Goal: Transaction & Acquisition: Purchase product/service

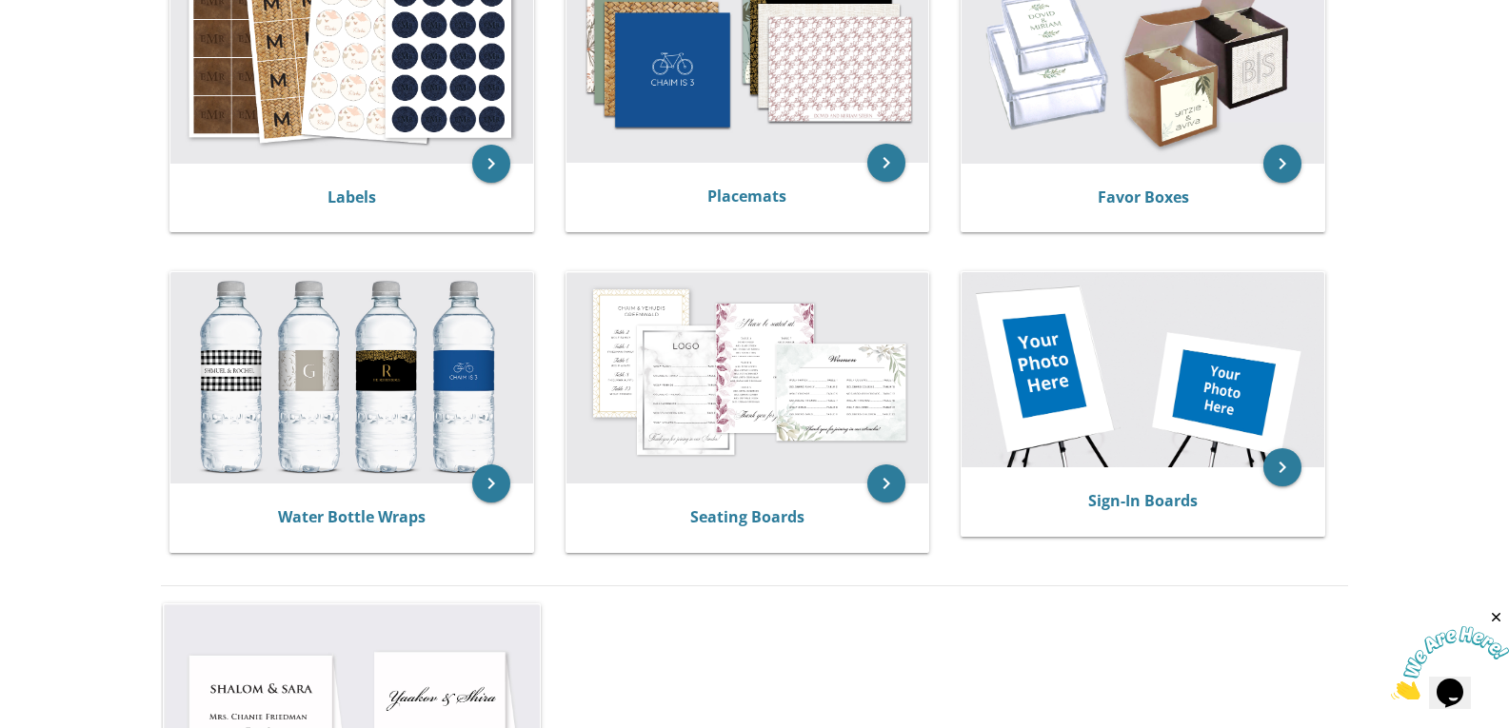
scroll to position [857, 0]
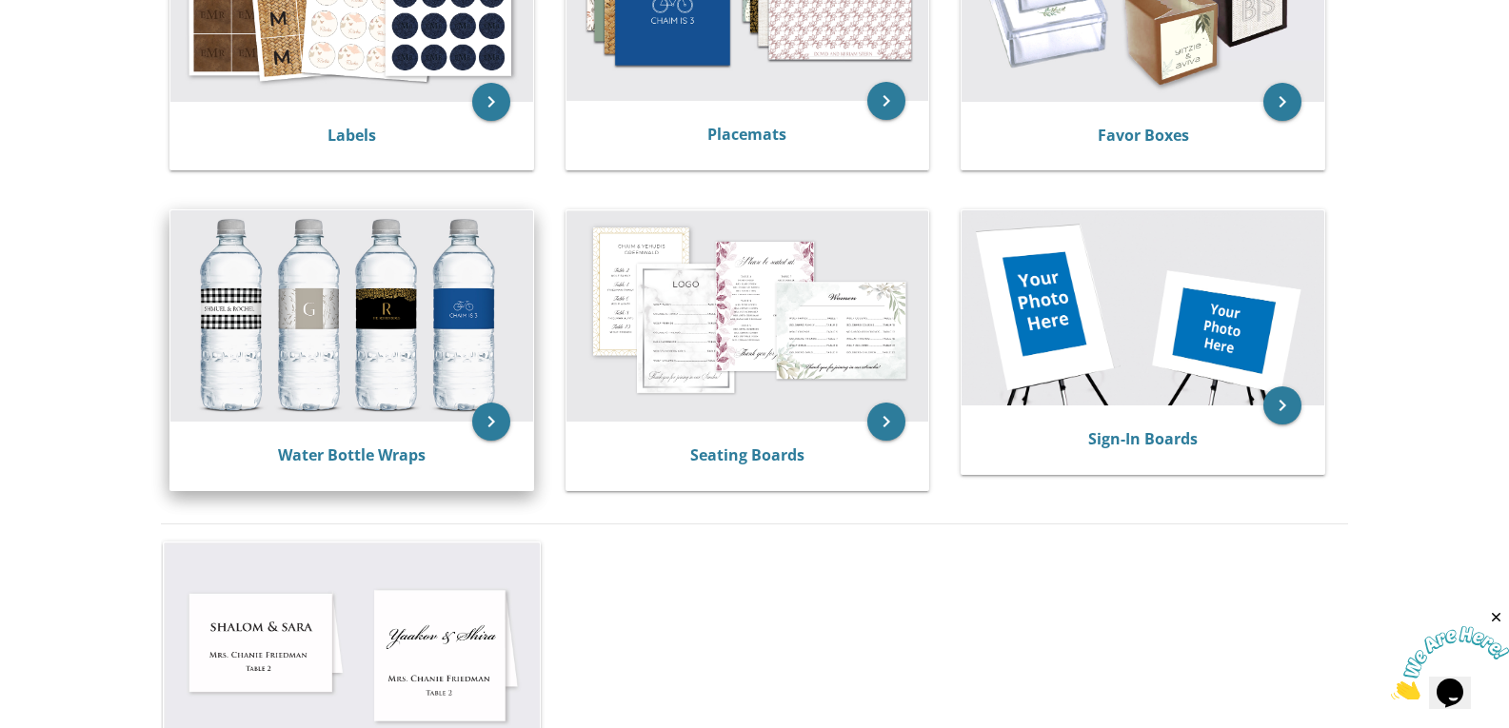
click at [424, 434] on div "Water Bottle Wraps" at bounding box center [351, 456] width 363 height 69
click at [489, 413] on icon "keyboard_arrow_right" at bounding box center [491, 422] width 38 height 38
click at [481, 423] on icon "keyboard_arrow_right" at bounding box center [491, 422] width 38 height 38
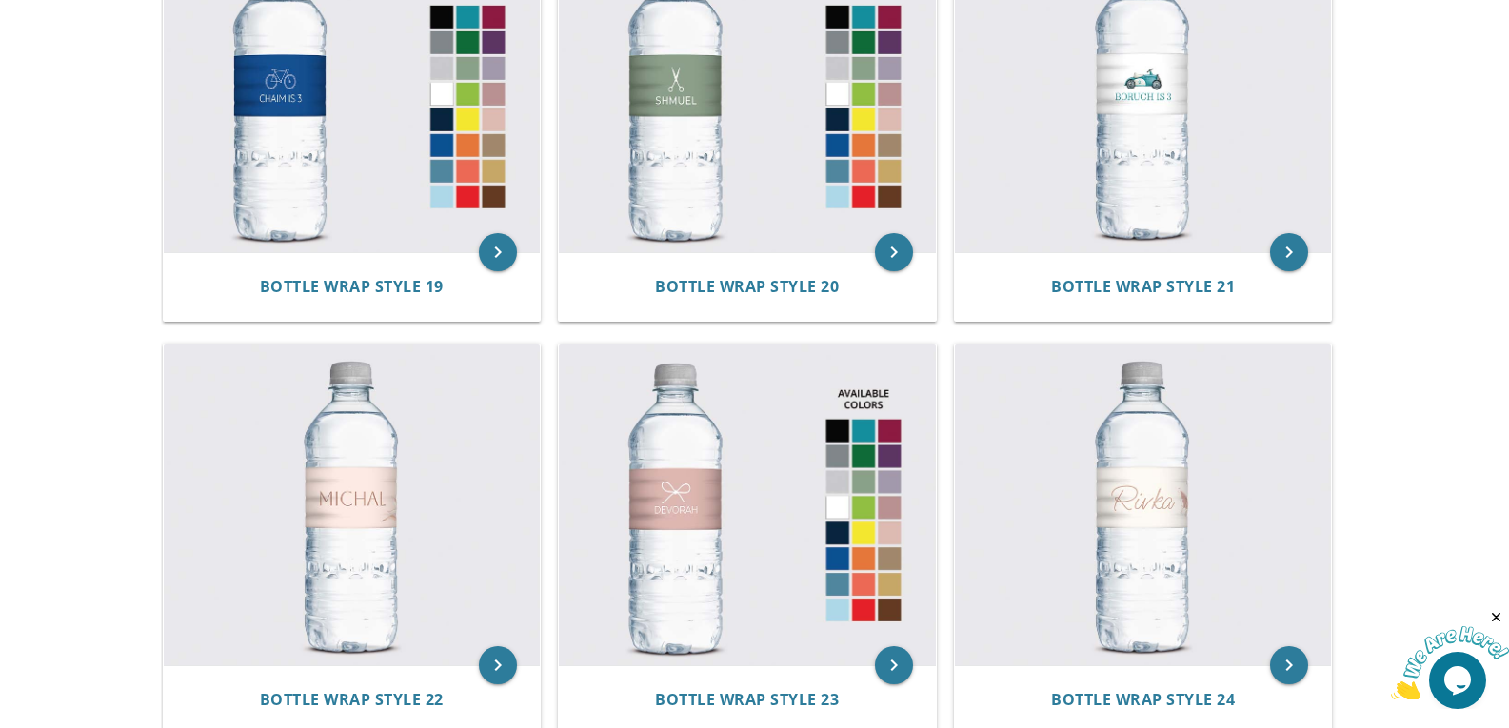
scroll to position [2891, 0]
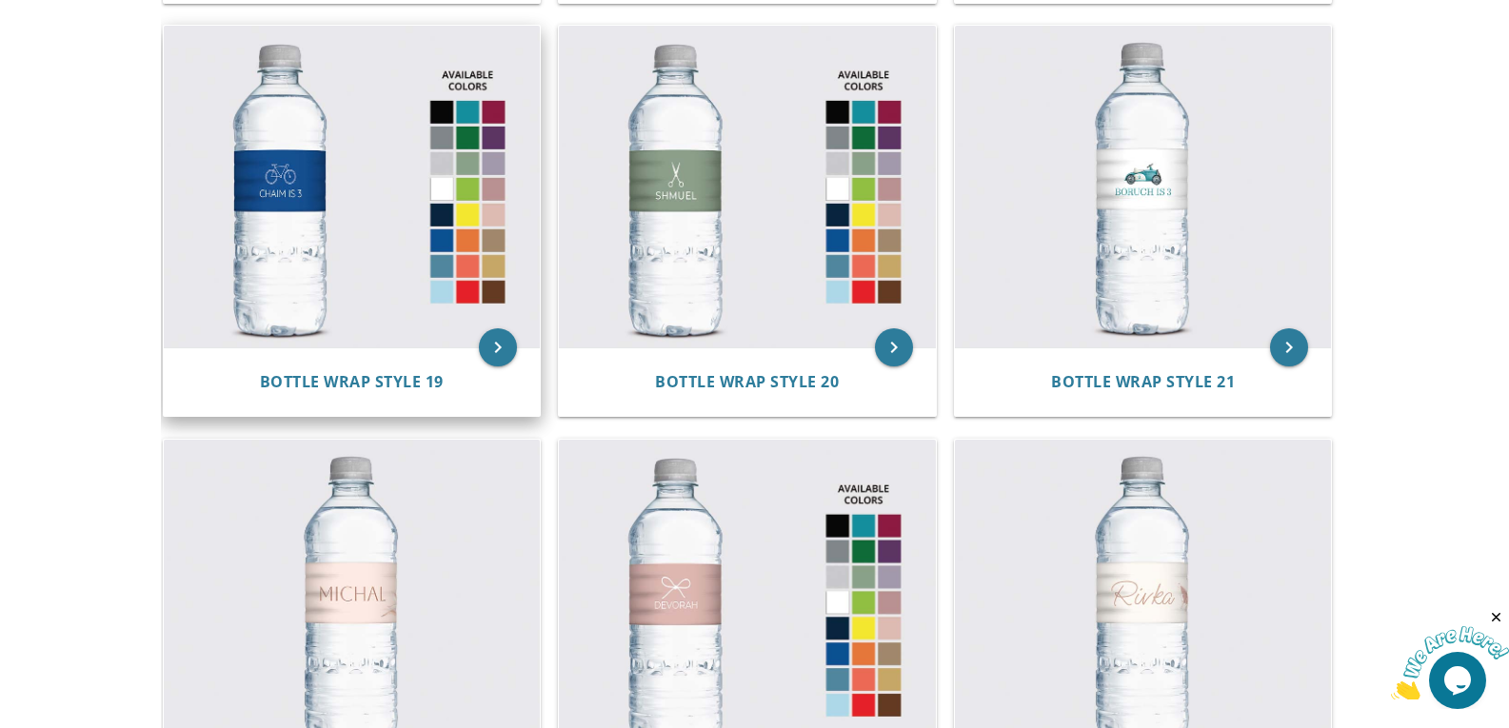
click at [327, 286] on img at bounding box center [352, 187] width 377 height 322
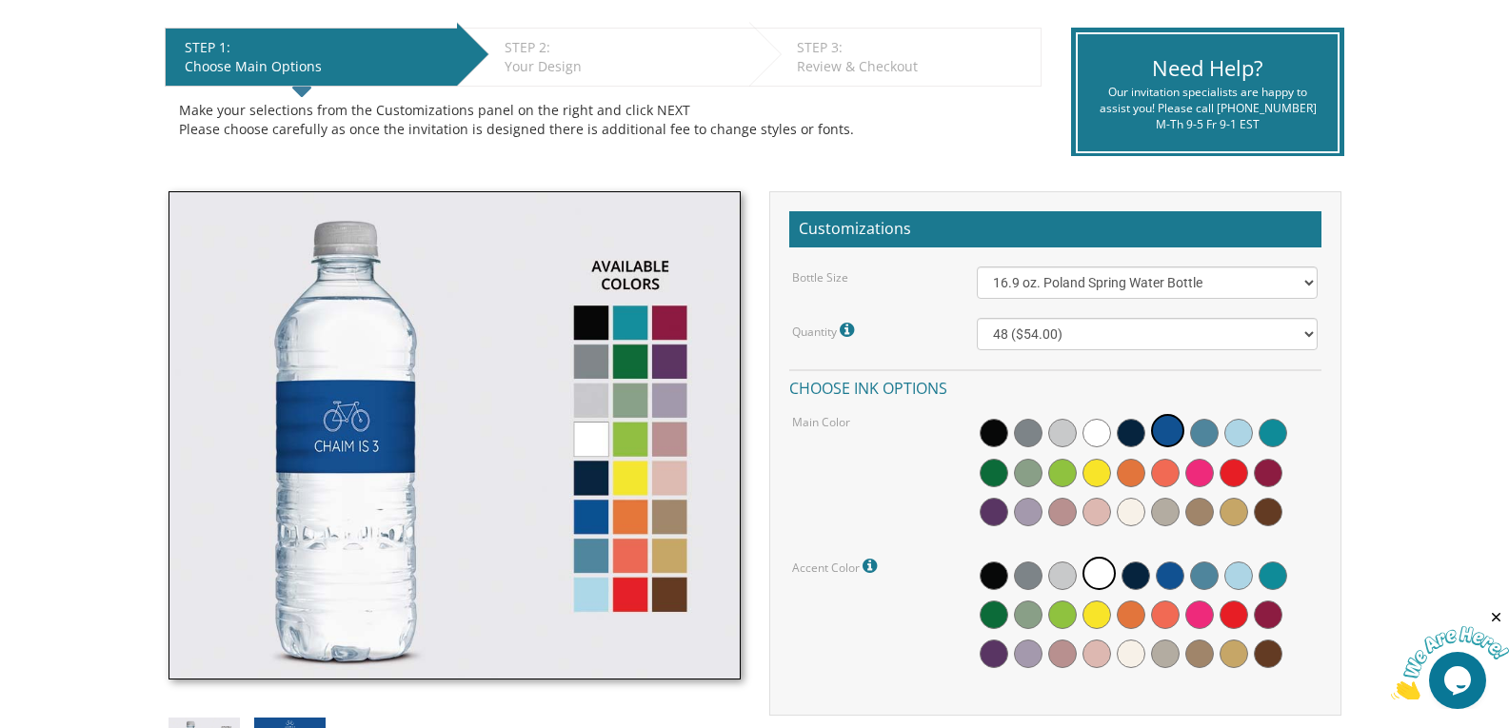
scroll to position [381, 0]
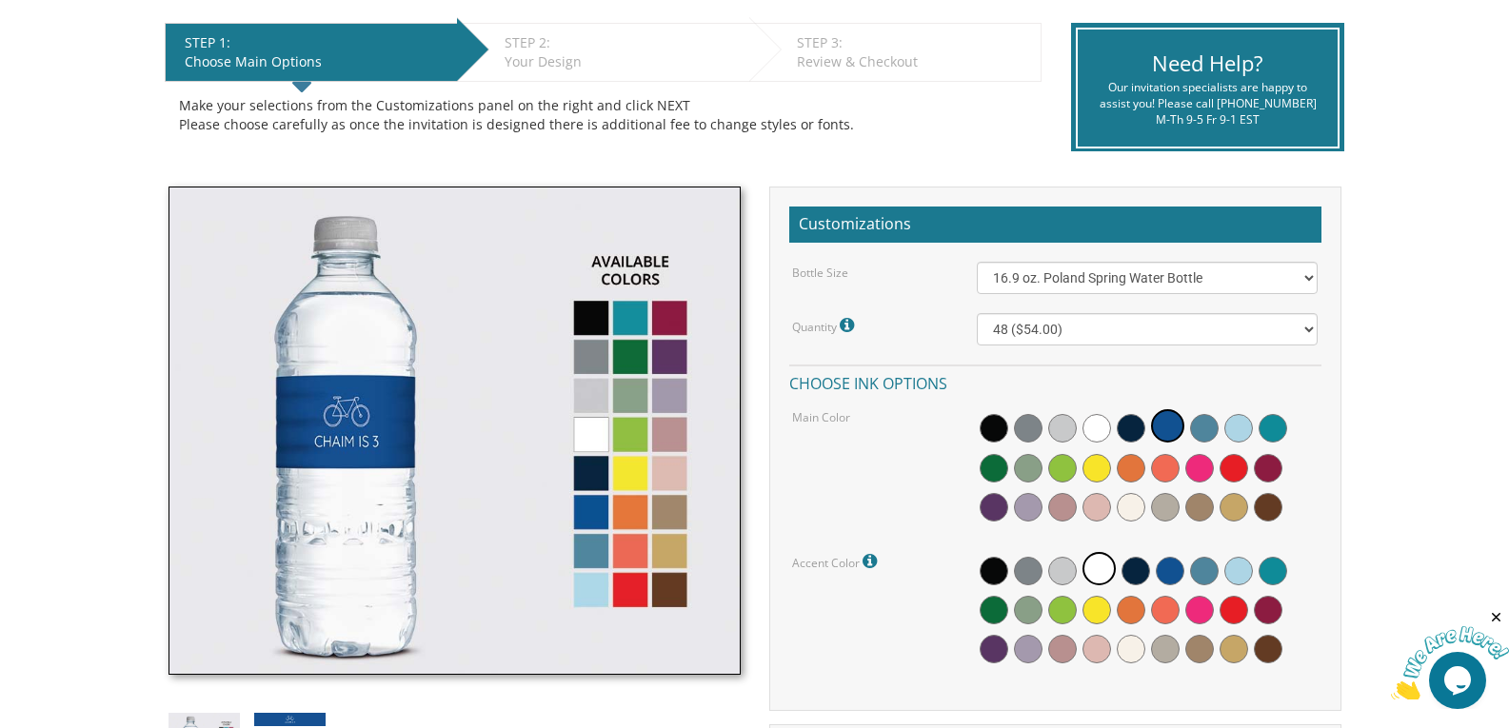
click at [588, 461] on img at bounding box center [455, 431] width 572 height 489
click at [589, 470] on img at bounding box center [455, 431] width 572 height 489
click at [1274, 323] on select "48 ($54.00) 96 ($72.00) 144 ($99.00) 192 ($126.00)" at bounding box center [1147, 329] width 341 height 32
click at [1142, 567] on span at bounding box center [1136, 571] width 29 height 29
click at [1138, 427] on span at bounding box center [1131, 428] width 29 height 29
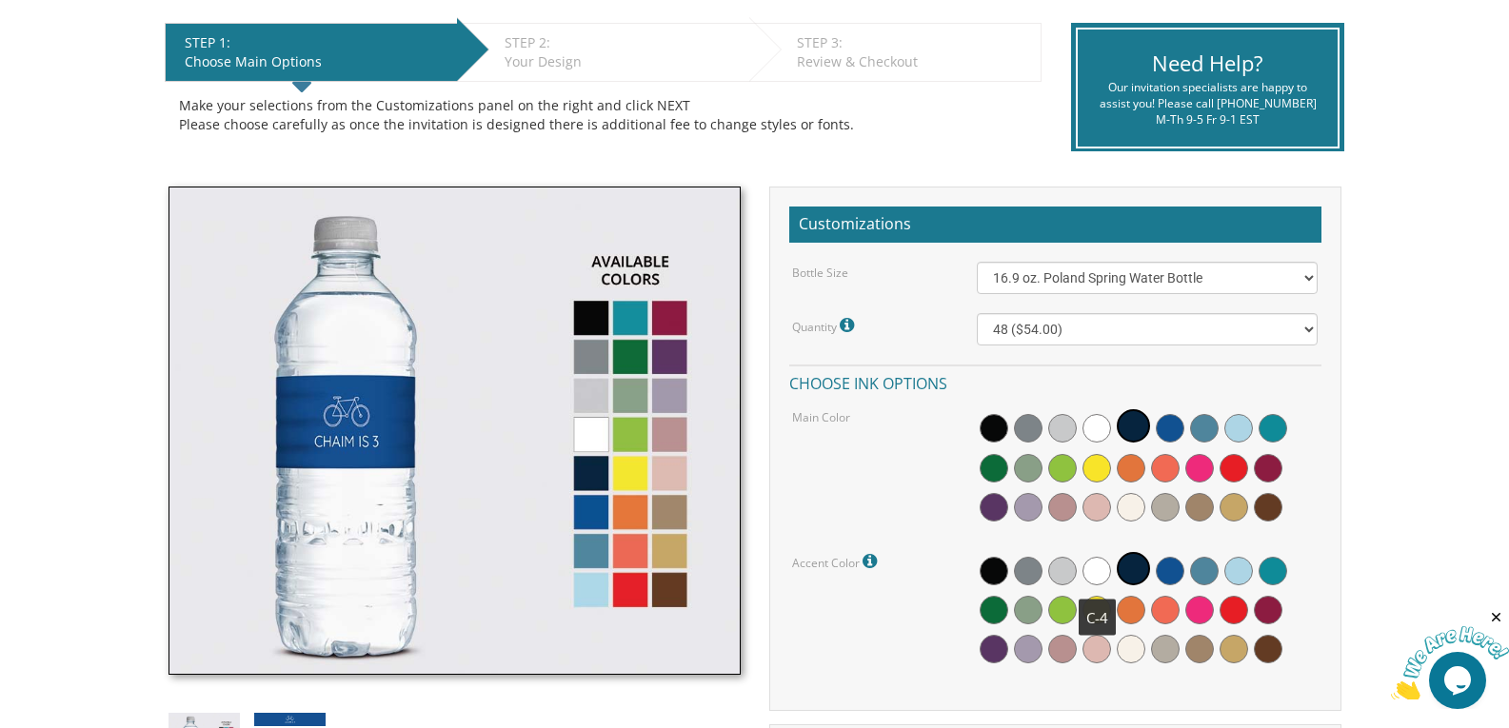
click at [1097, 569] on span at bounding box center [1097, 571] width 29 height 29
click at [1239, 652] on span at bounding box center [1234, 649] width 29 height 29
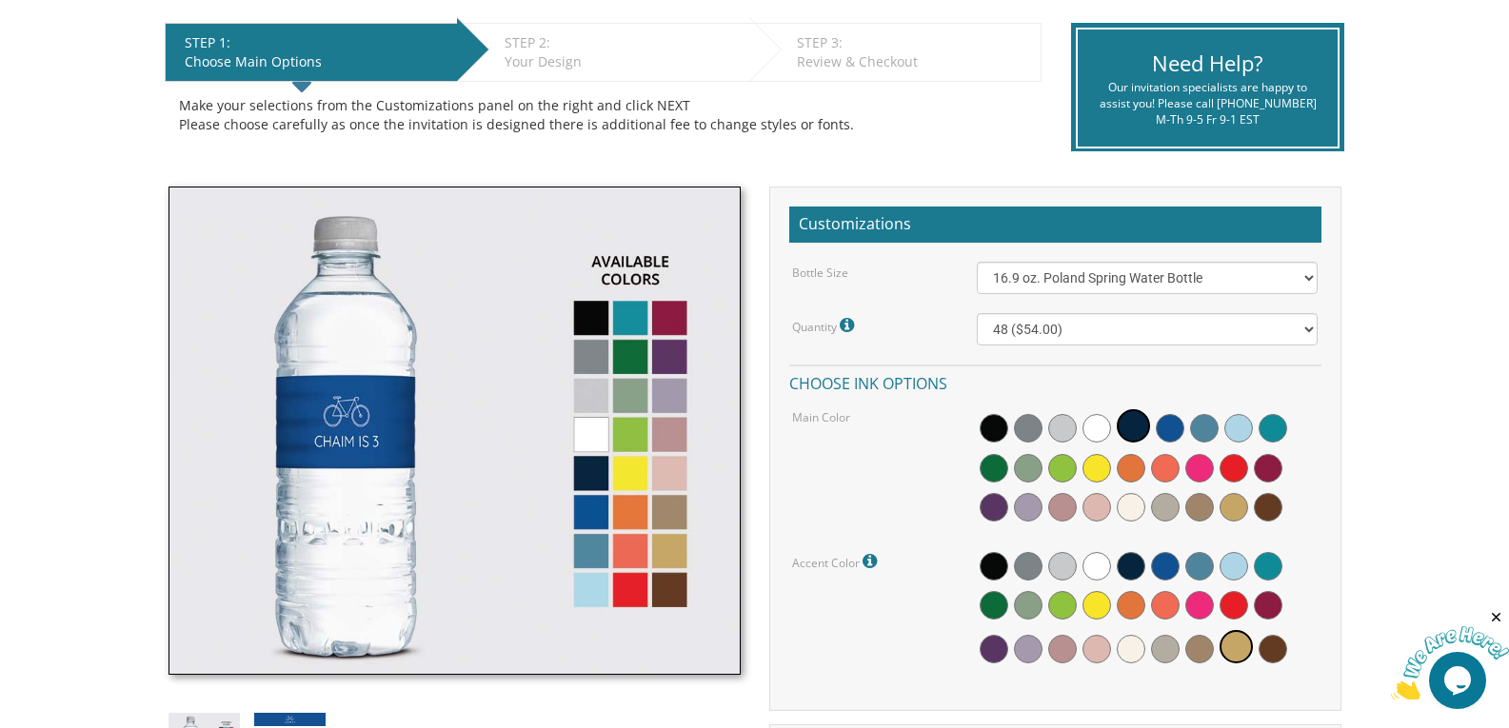
scroll to position [0, 0]
